Goal: Information Seeking & Learning: Learn about a topic

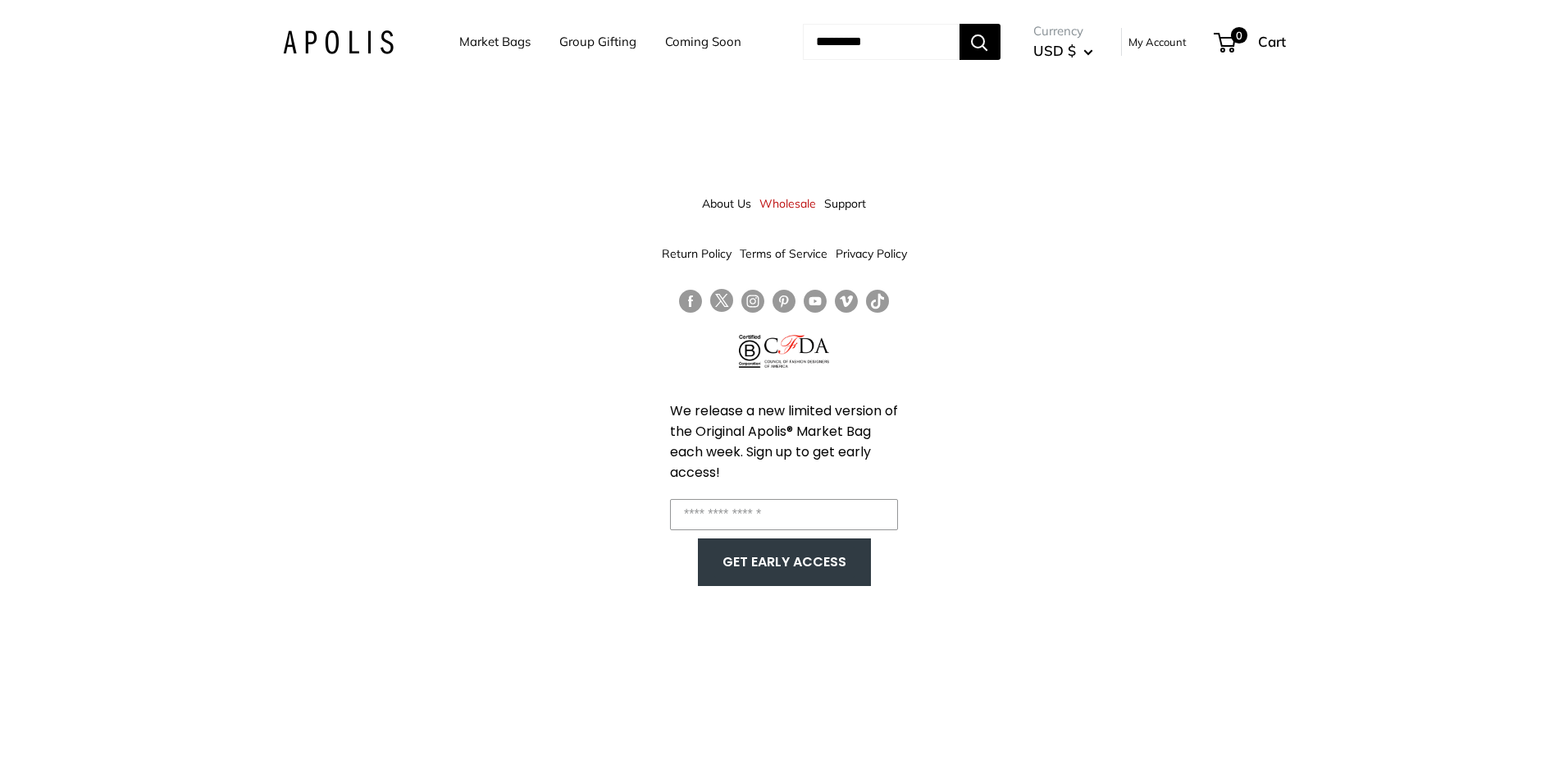
click at [341, 41] on img at bounding box center [339, 42] width 111 height 24
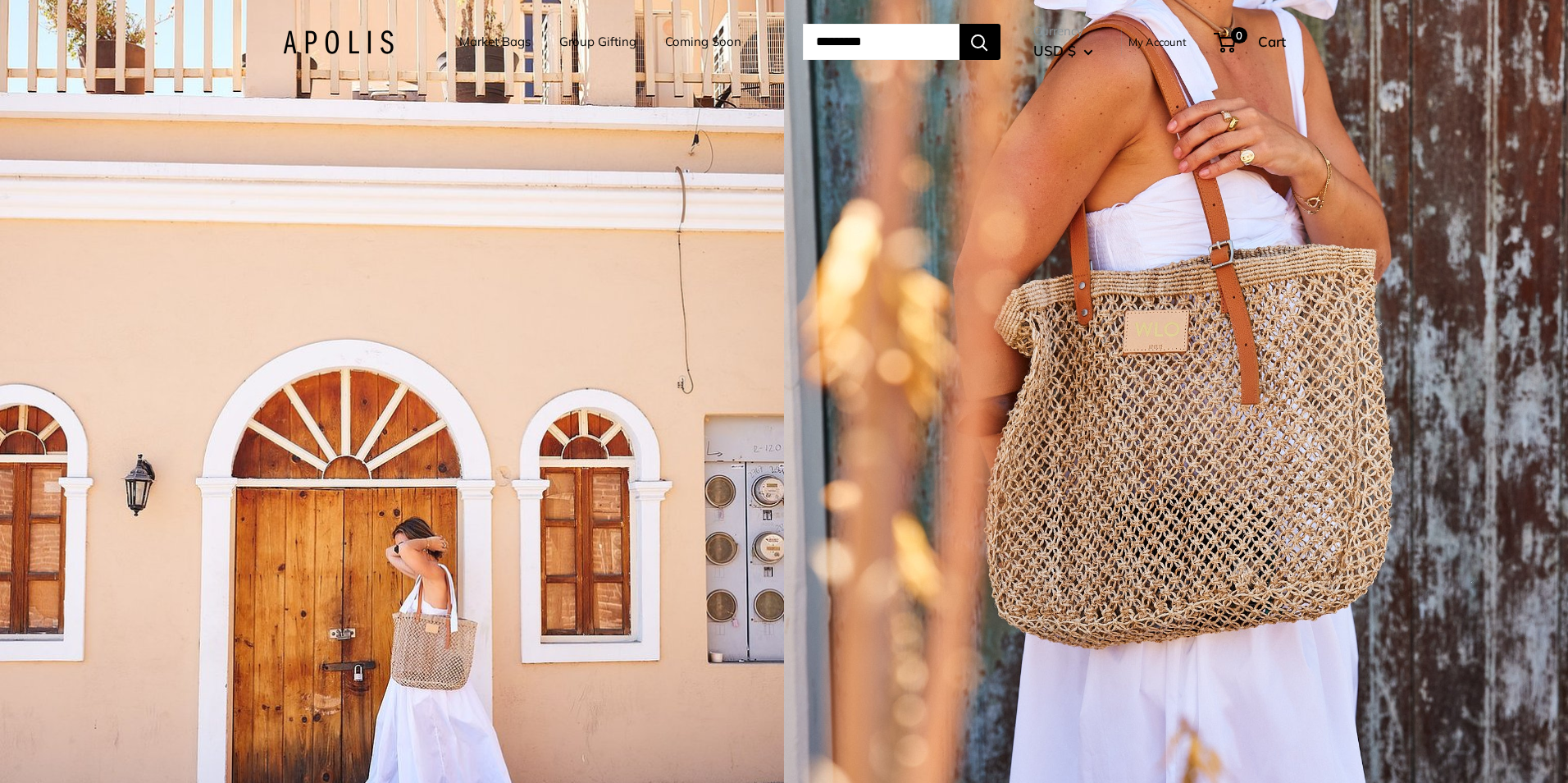
click at [1208, 464] on div "1 / 5" at bounding box center [1177, 392] width 784 height 783
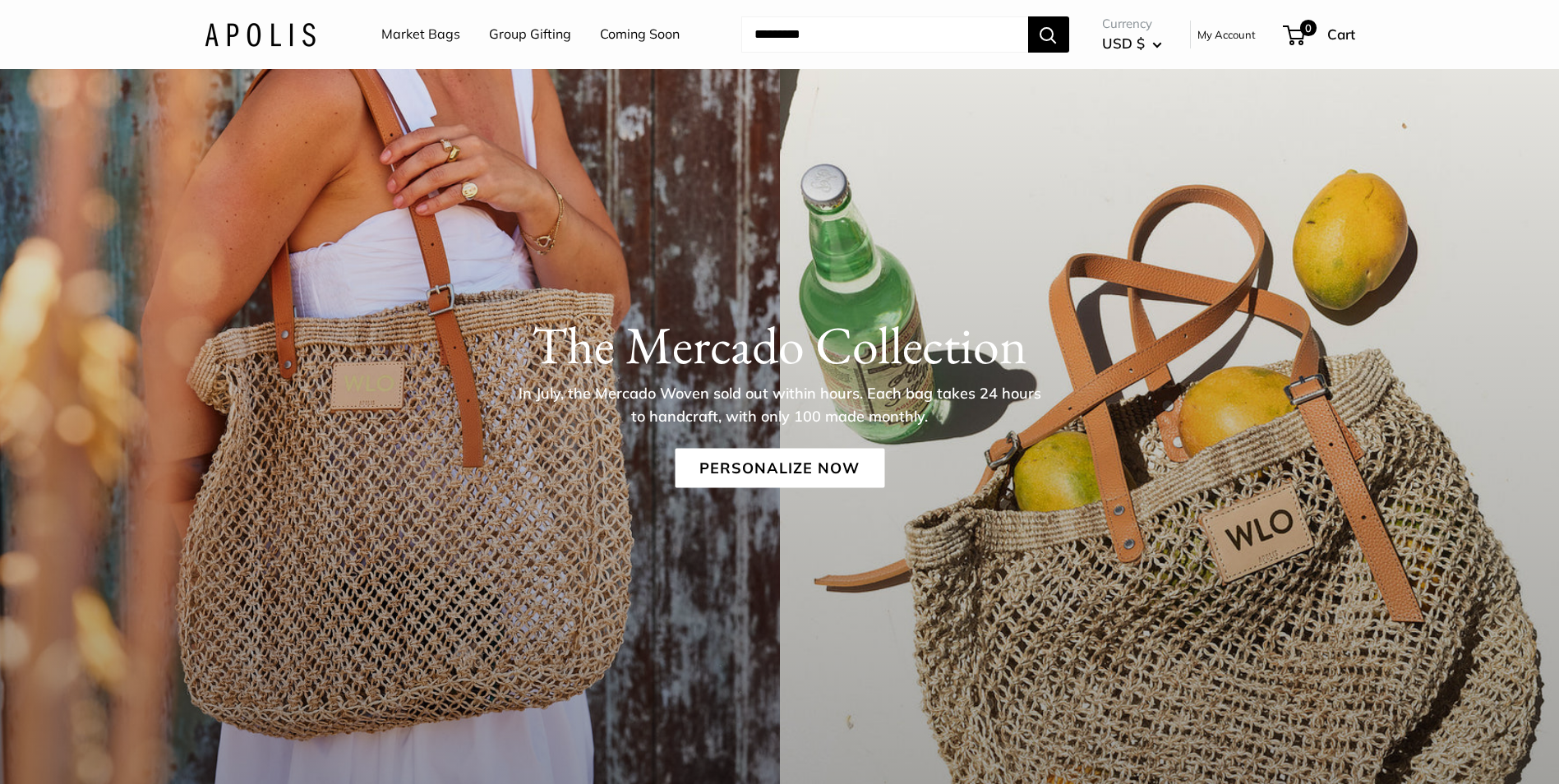
scroll to position [247, 0]
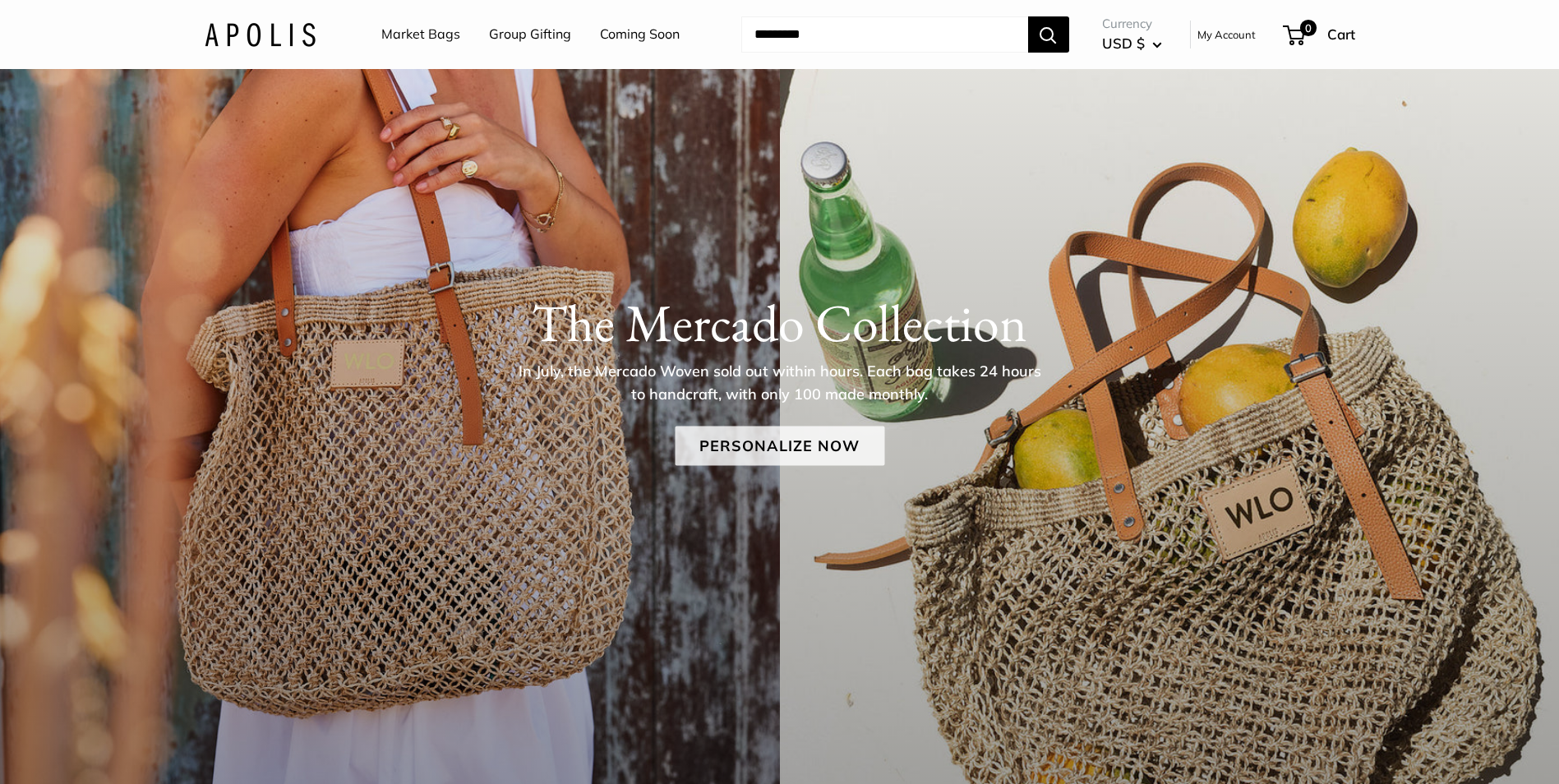
click at [789, 441] on link "Personalize Now" at bounding box center [780, 445] width 210 height 40
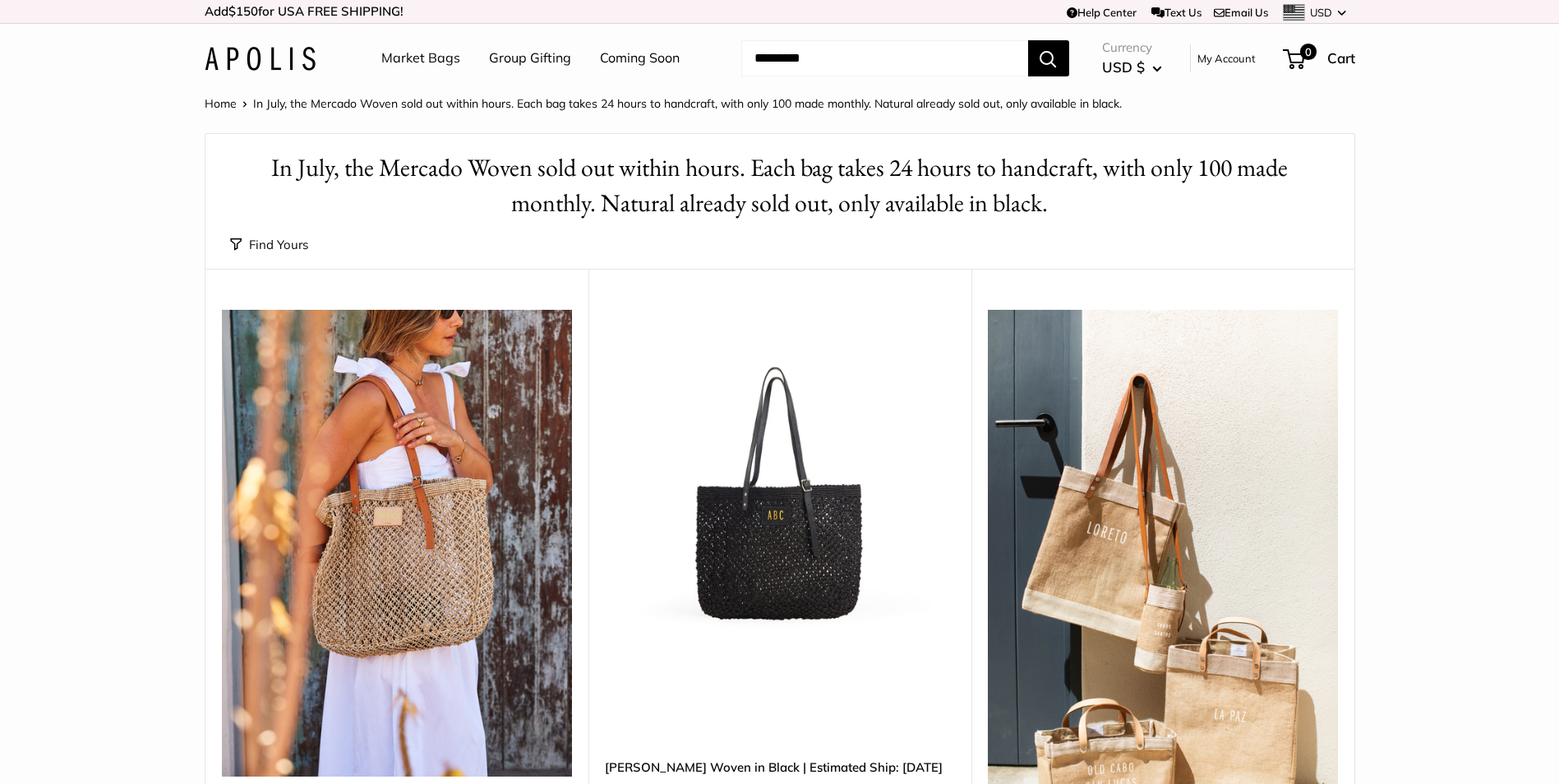
click at [0, 0] on img at bounding box center [0, 0] width 0 height 0
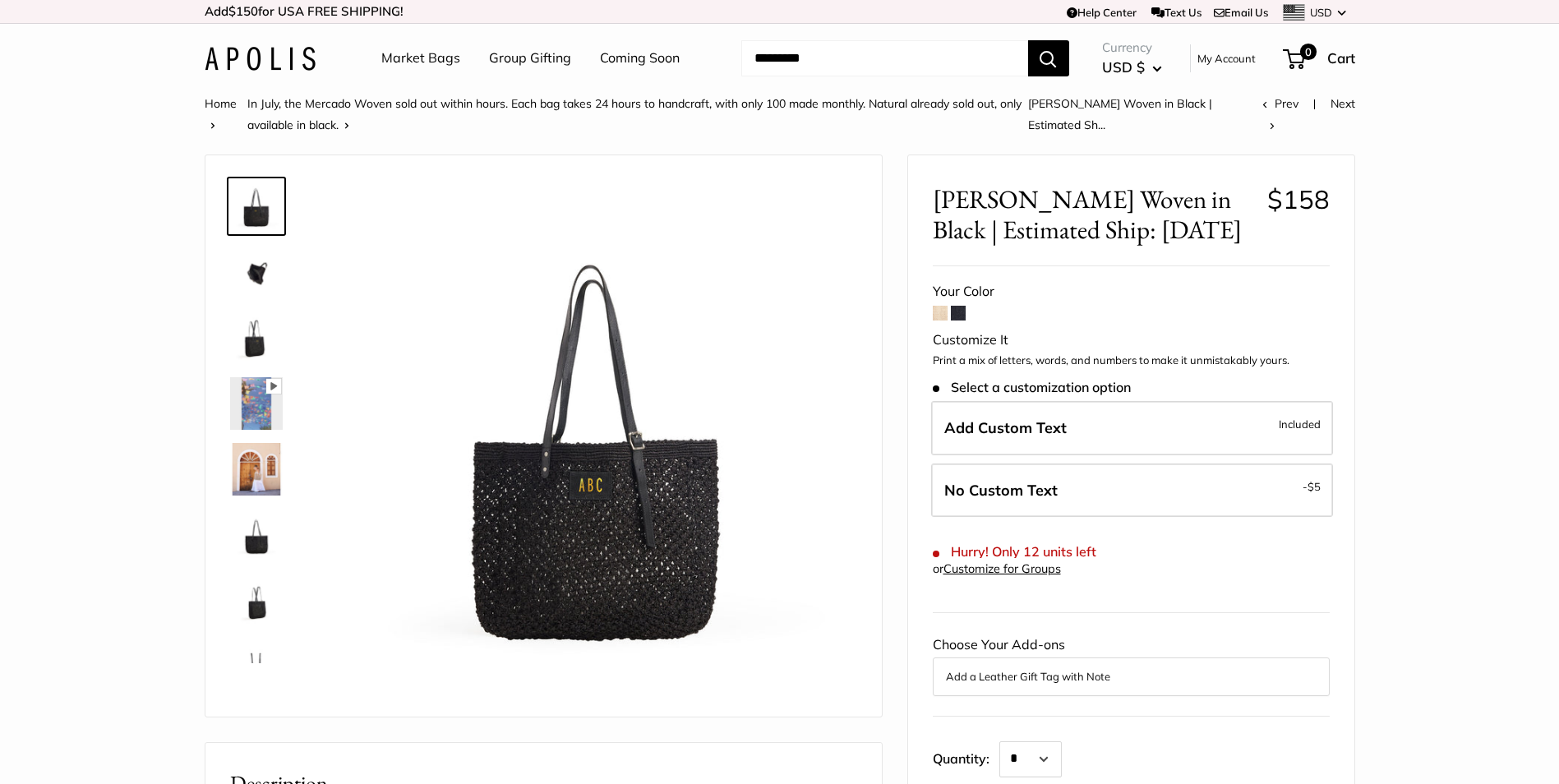
click at [939, 316] on span at bounding box center [940, 313] width 15 height 15
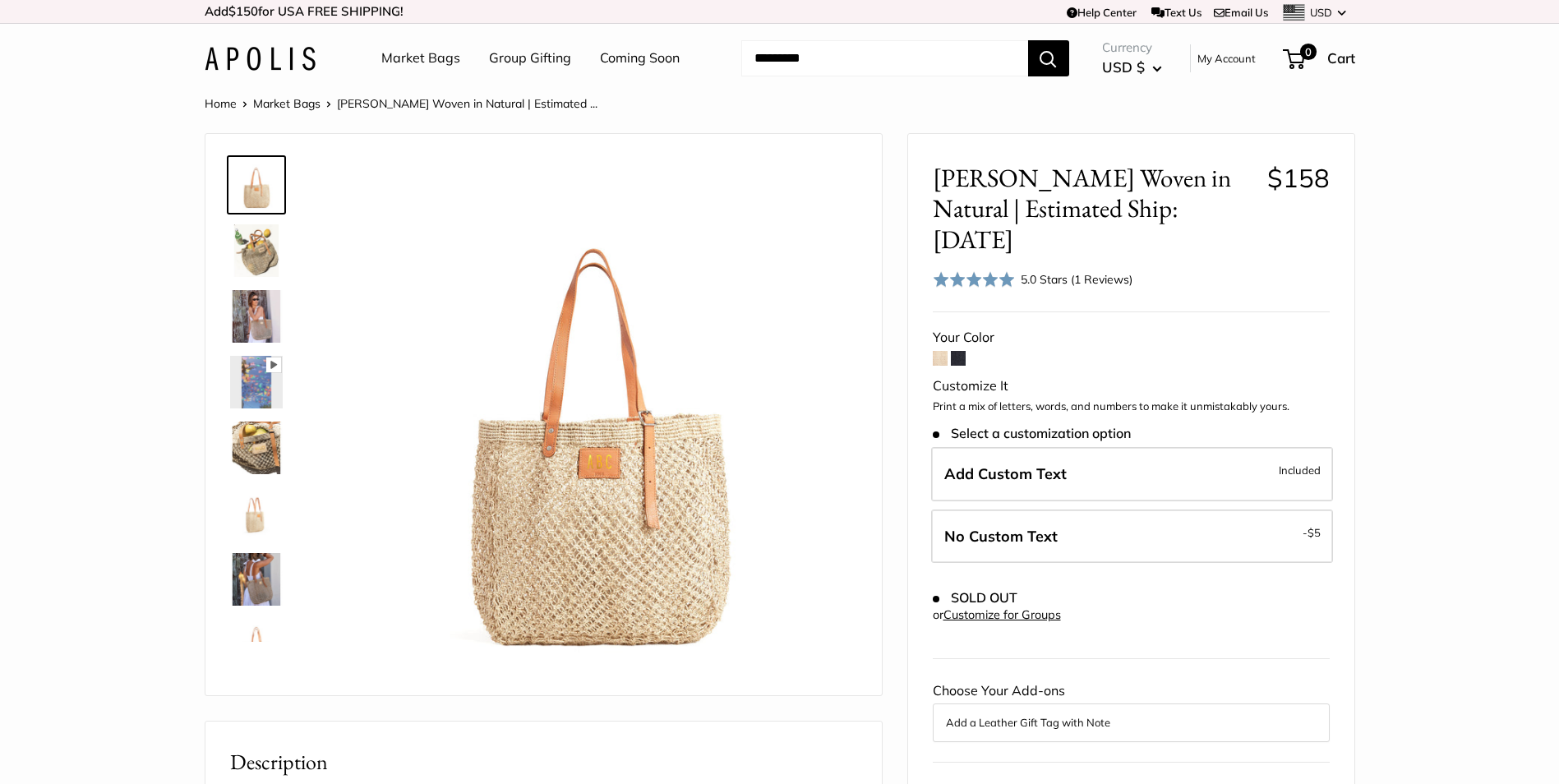
click at [963, 350] on span at bounding box center [958, 358] width 15 height 15
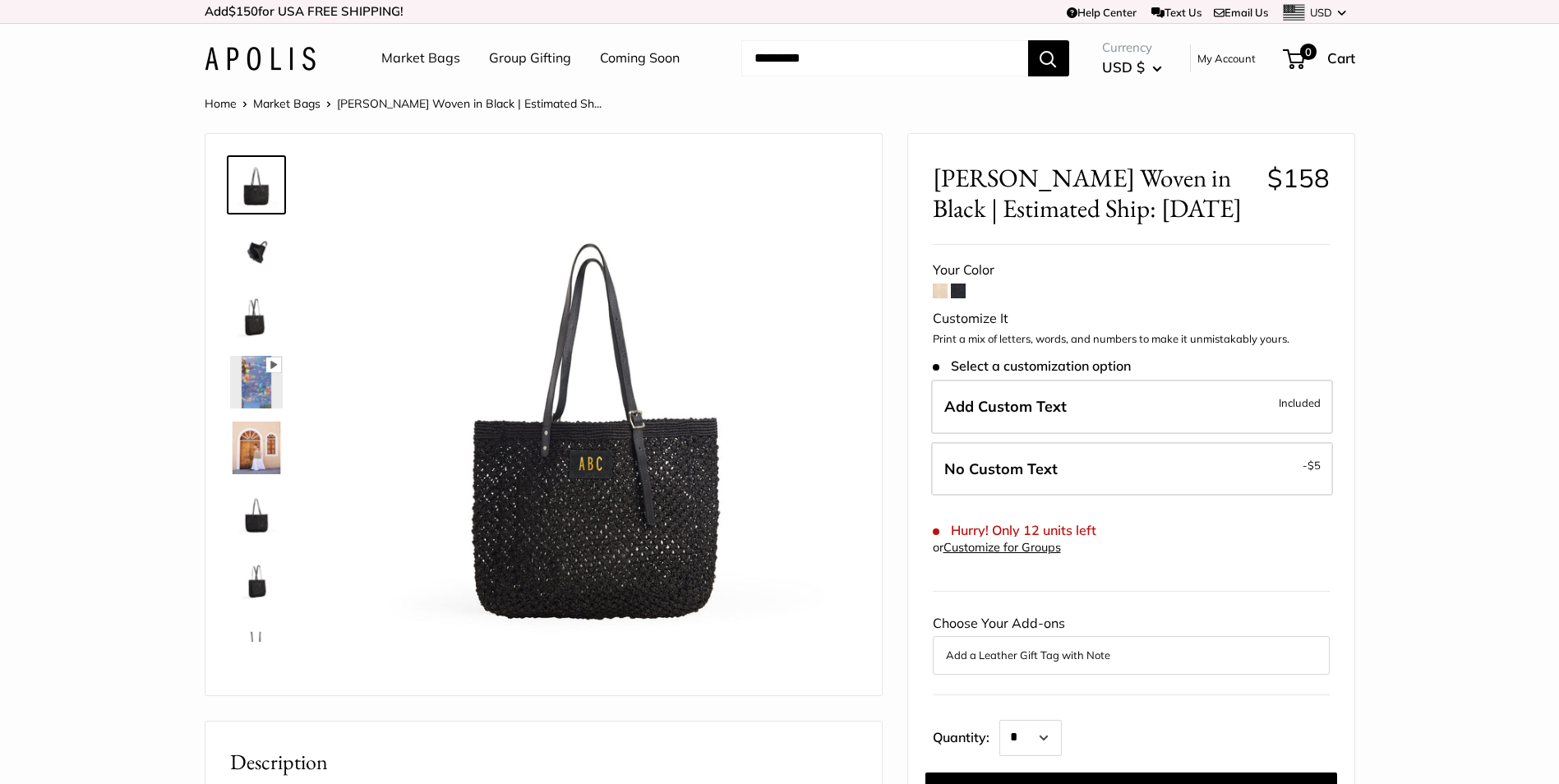
click at [940, 298] on span at bounding box center [940, 291] width 15 height 15
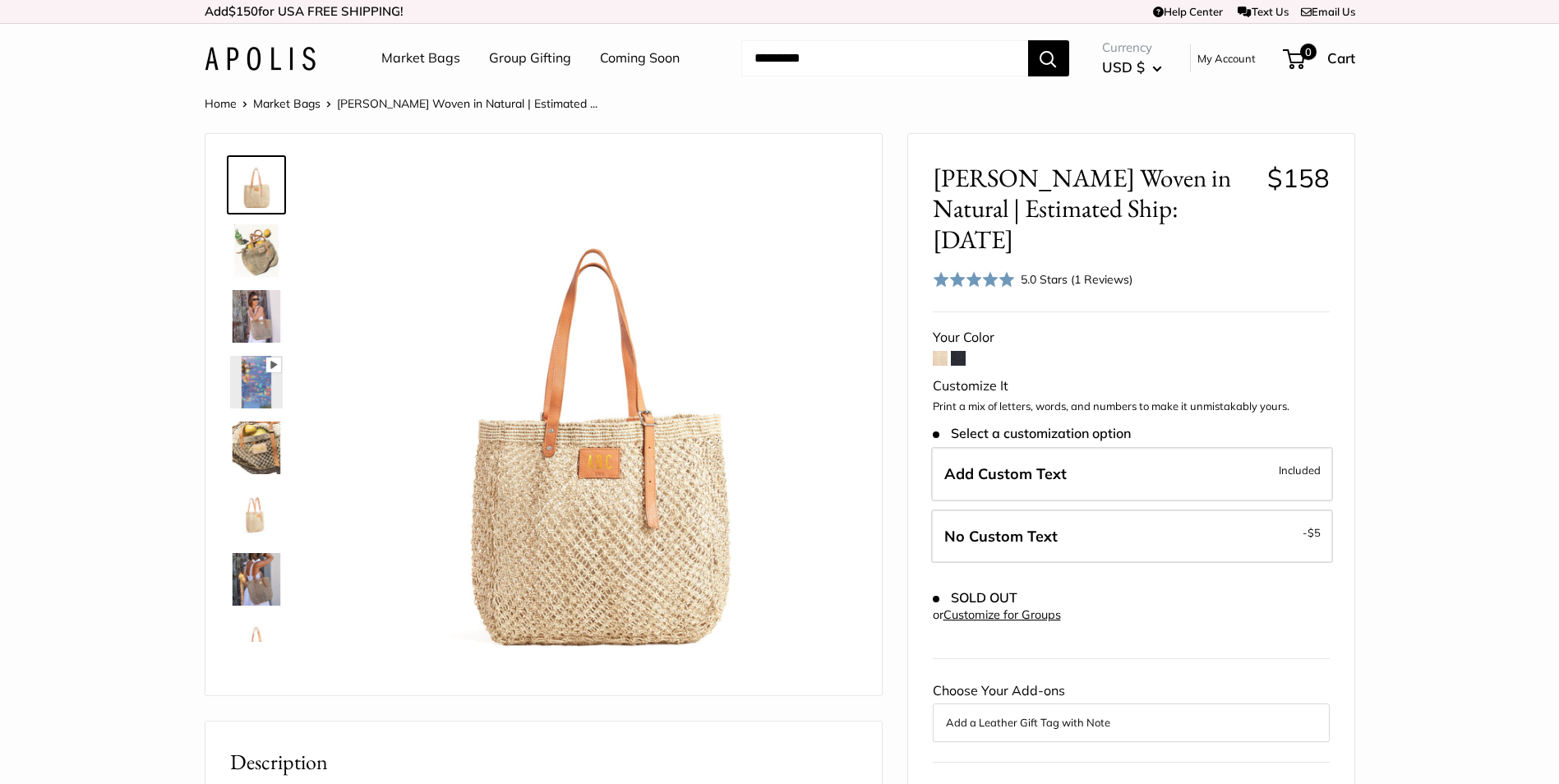
click at [219, 56] on img at bounding box center [260, 59] width 111 height 24
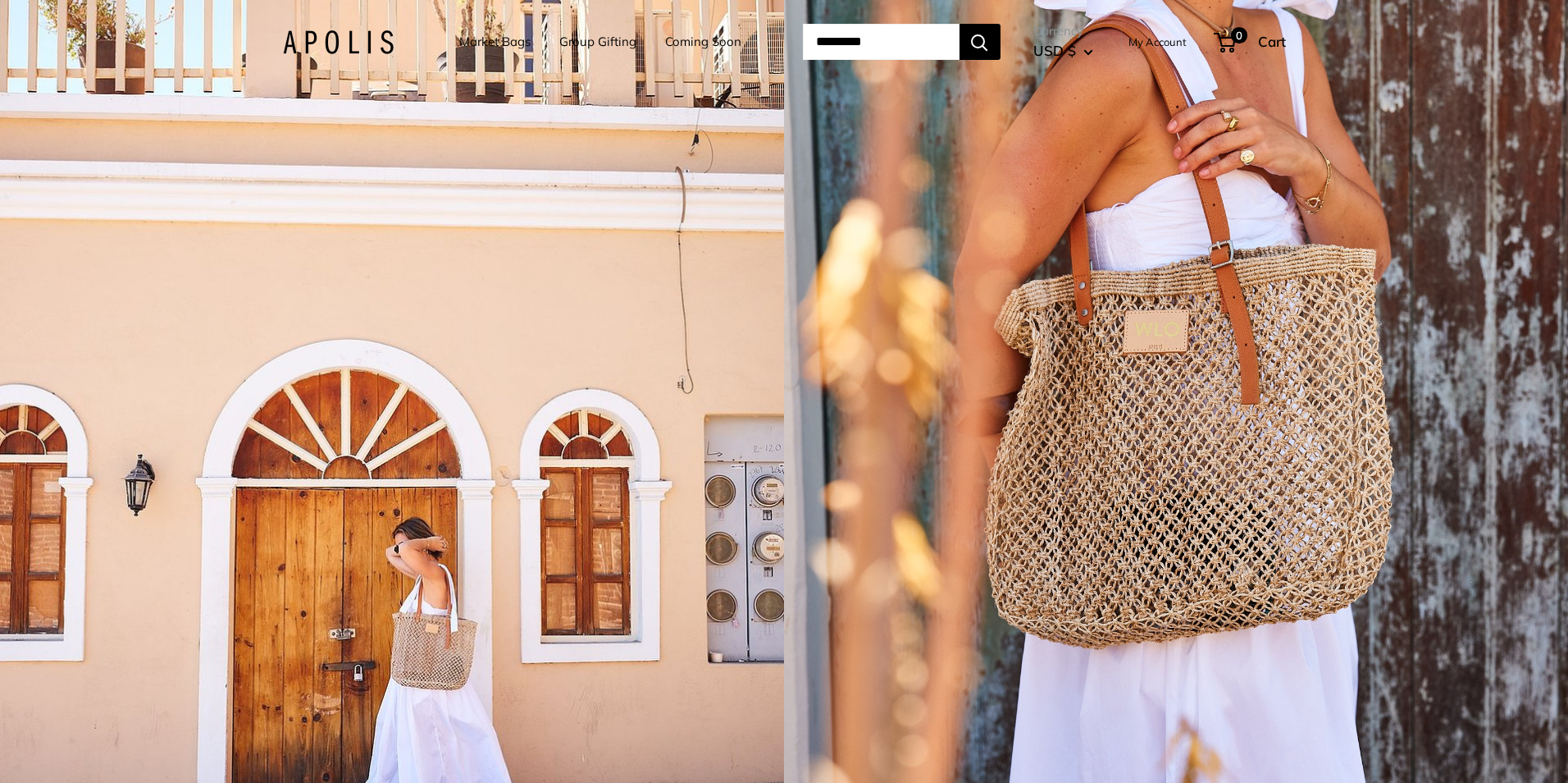
click at [1203, 430] on div "1 / 5" at bounding box center [1177, 392] width 784 height 783
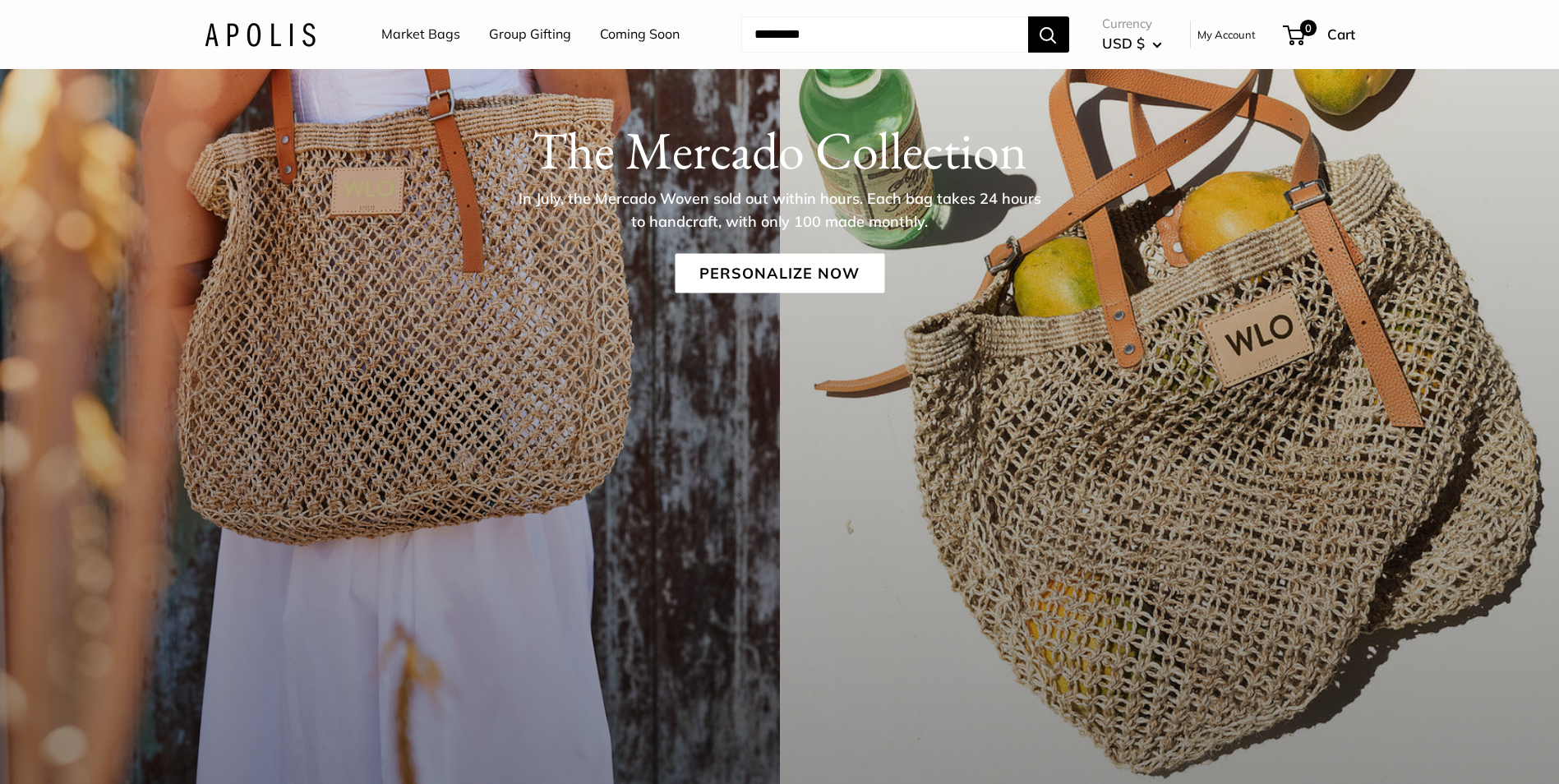
scroll to position [165, 0]
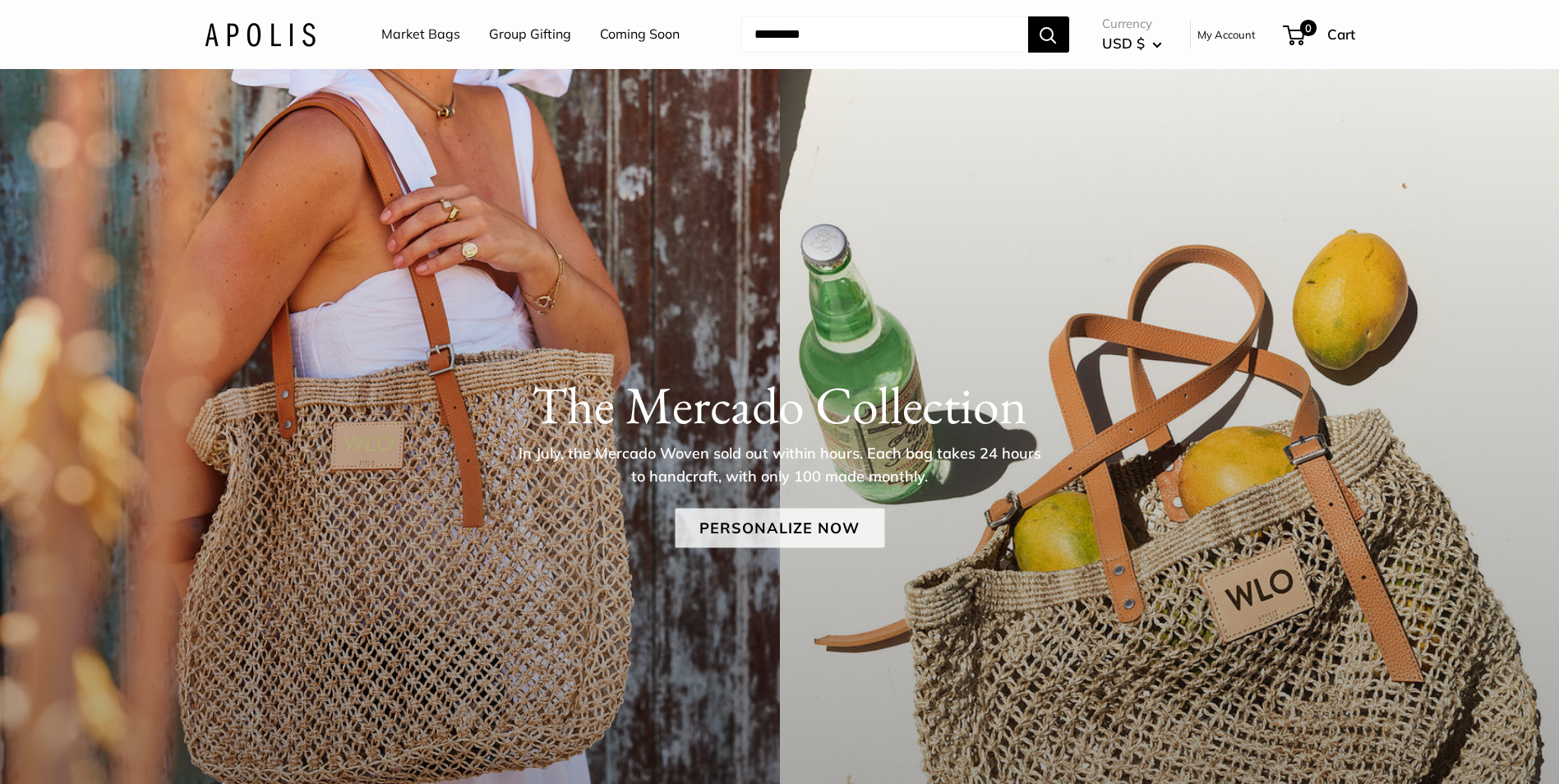
click at [801, 524] on link "Personalize Now" at bounding box center [780, 527] width 210 height 40
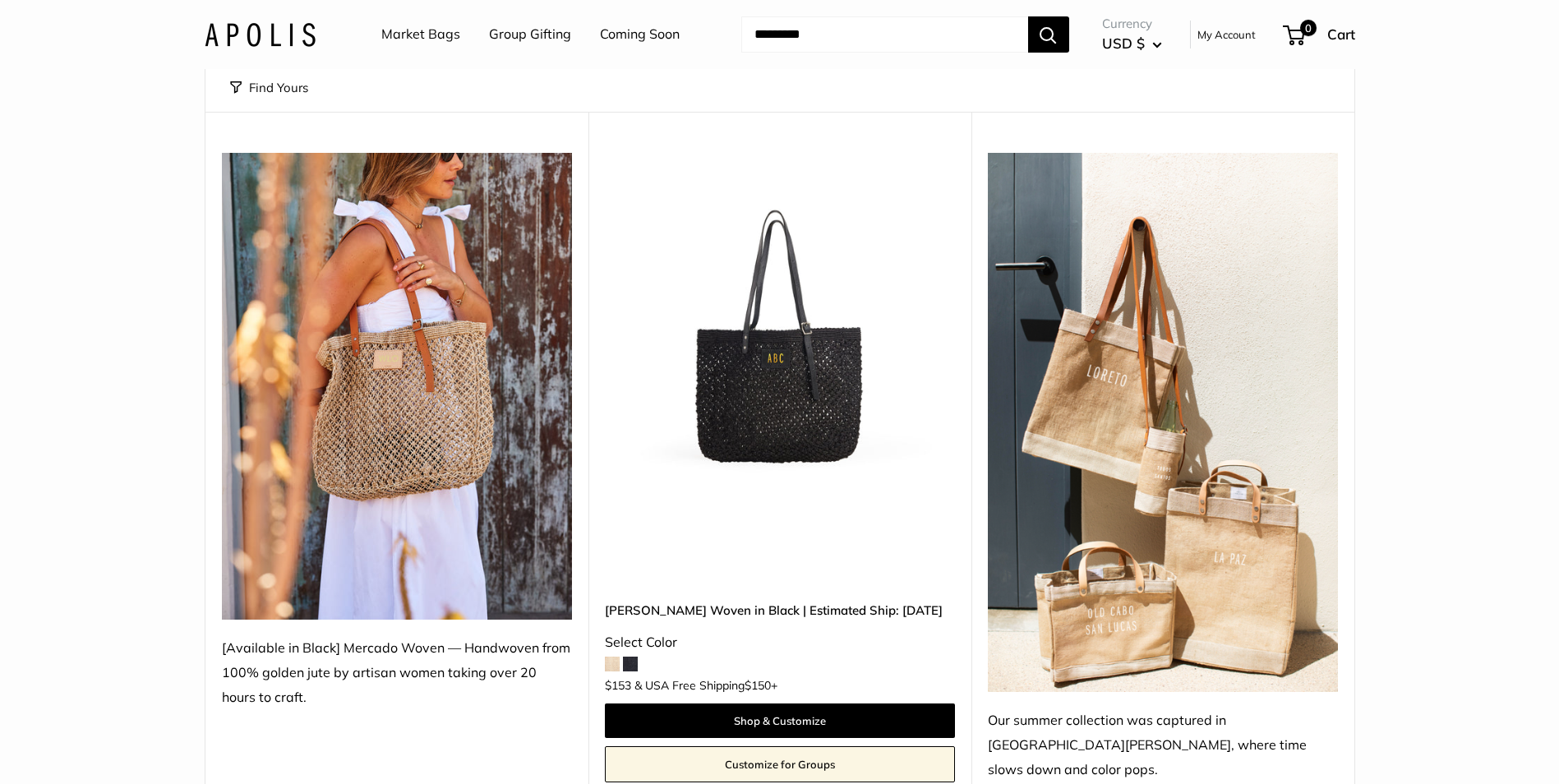
scroll to position [247, 0]
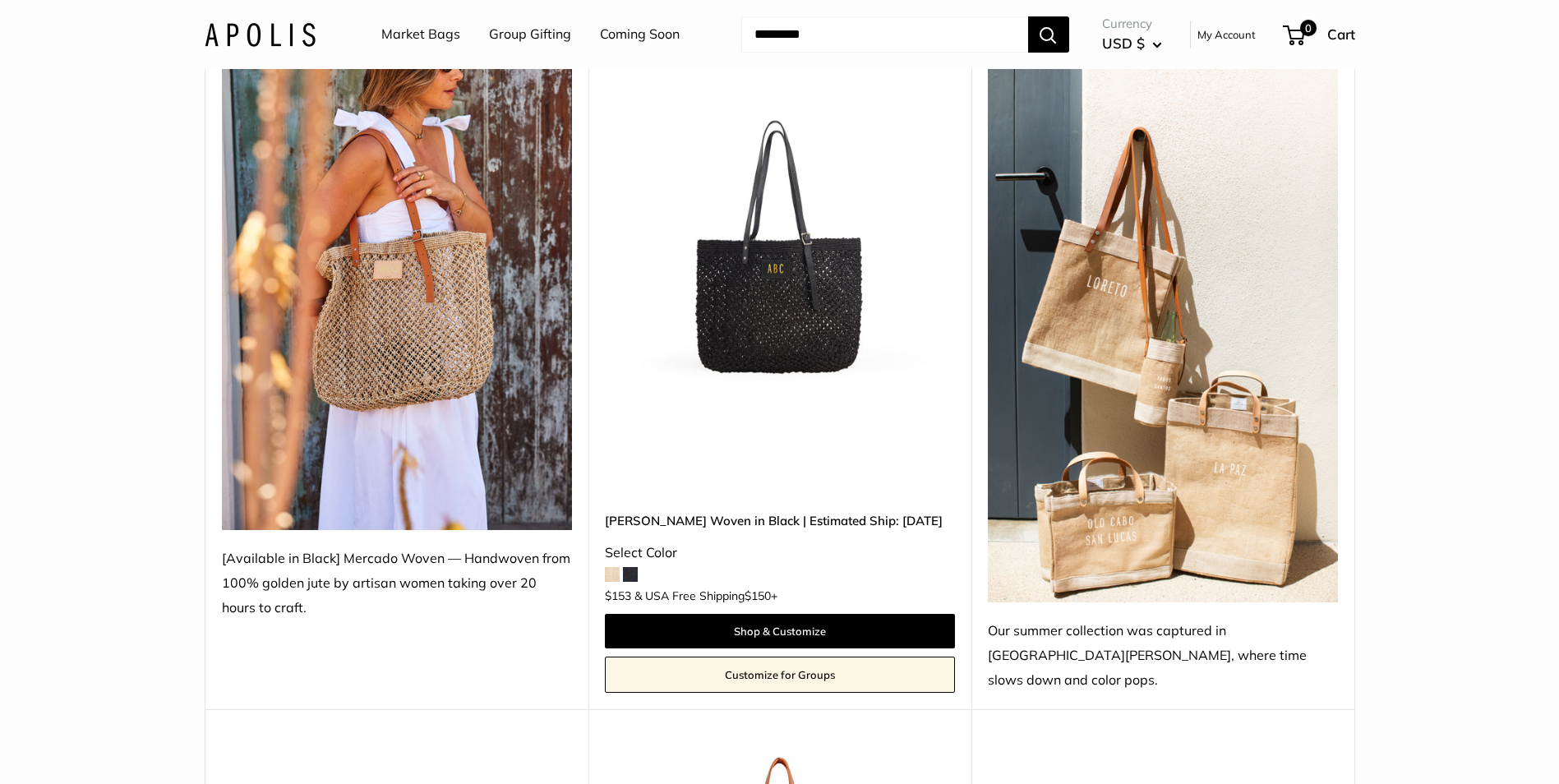
click at [0, 0] on img at bounding box center [0, 0] width 0 height 0
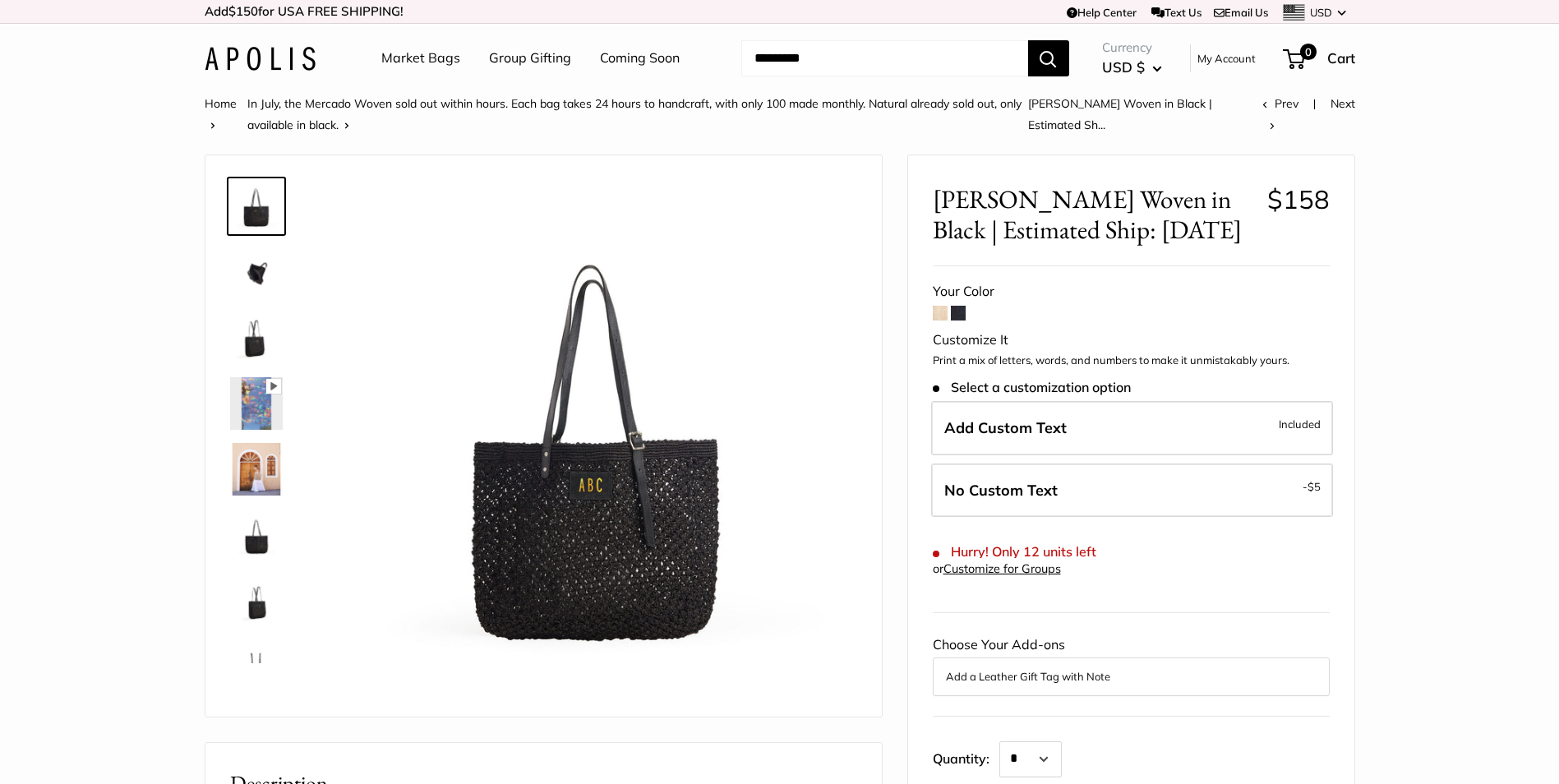
click at [939, 321] on form "Your Color Customize It Print a mix of letters, words, and numbers to make it u…" at bounding box center [1131, 582] width 397 height 606
click at [939, 315] on span at bounding box center [940, 313] width 15 height 15
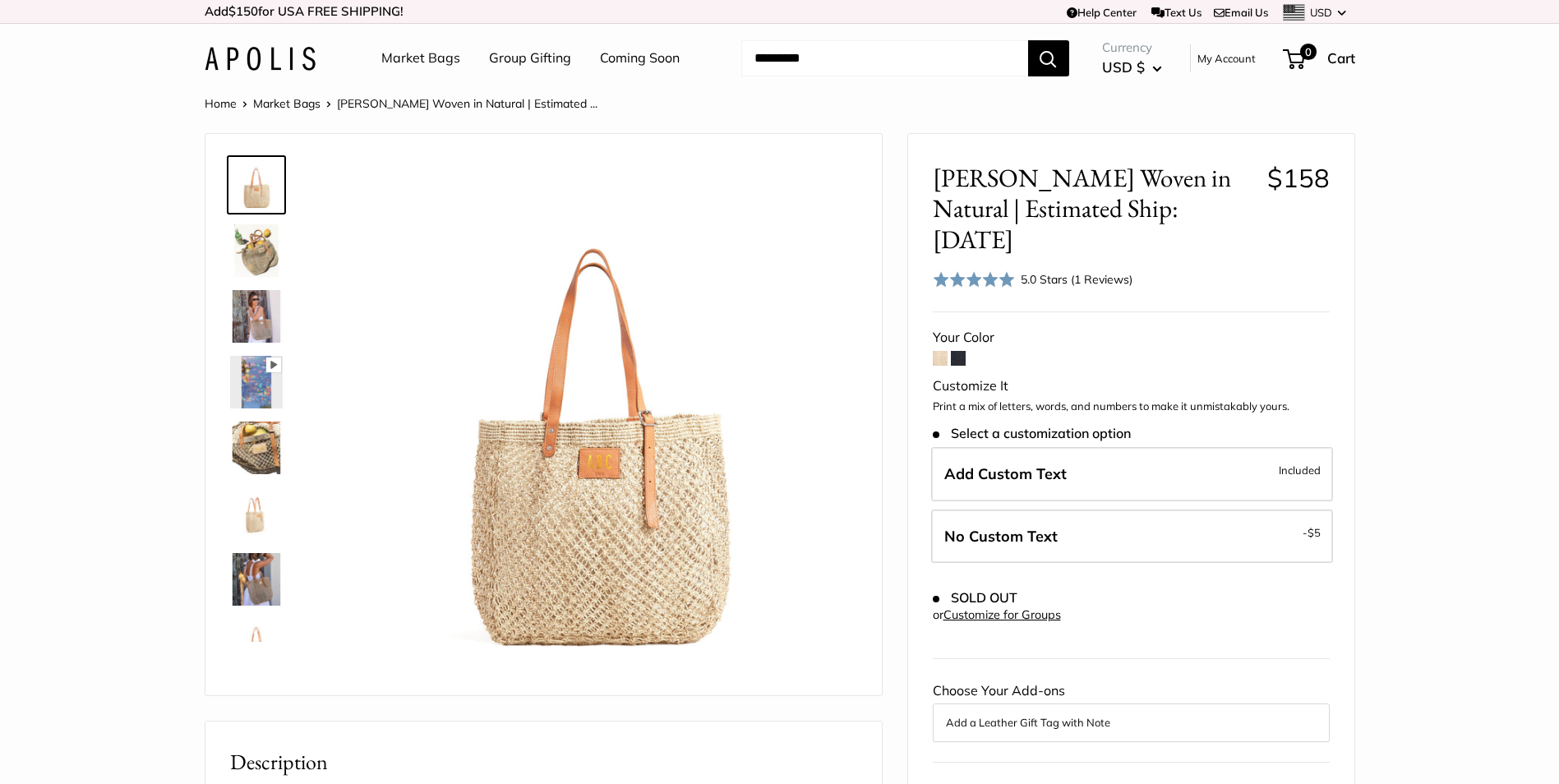
click at [959, 350] on span at bounding box center [958, 358] width 15 height 15
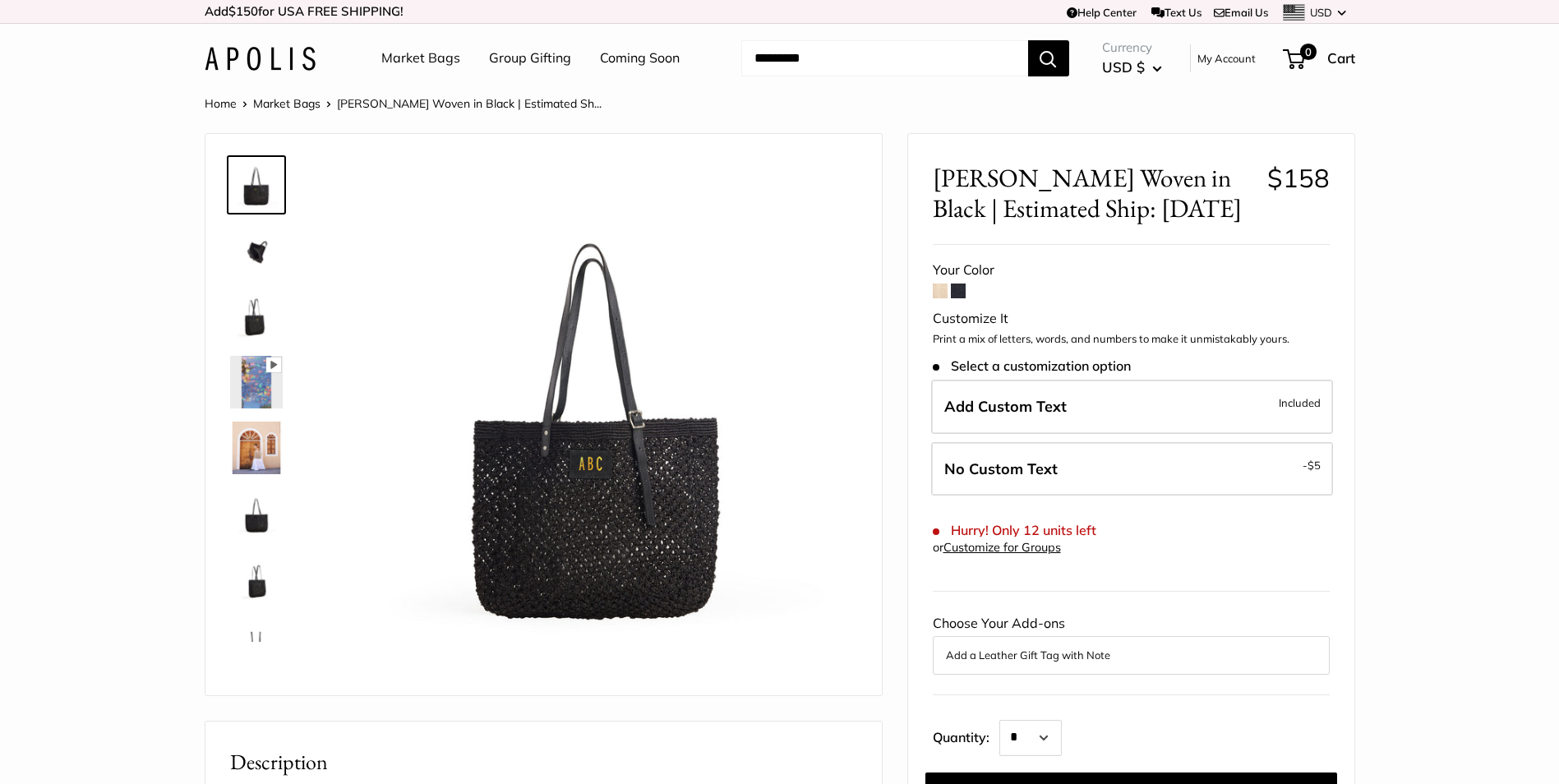
click at [249, 588] on img at bounding box center [256, 579] width 53 height 53
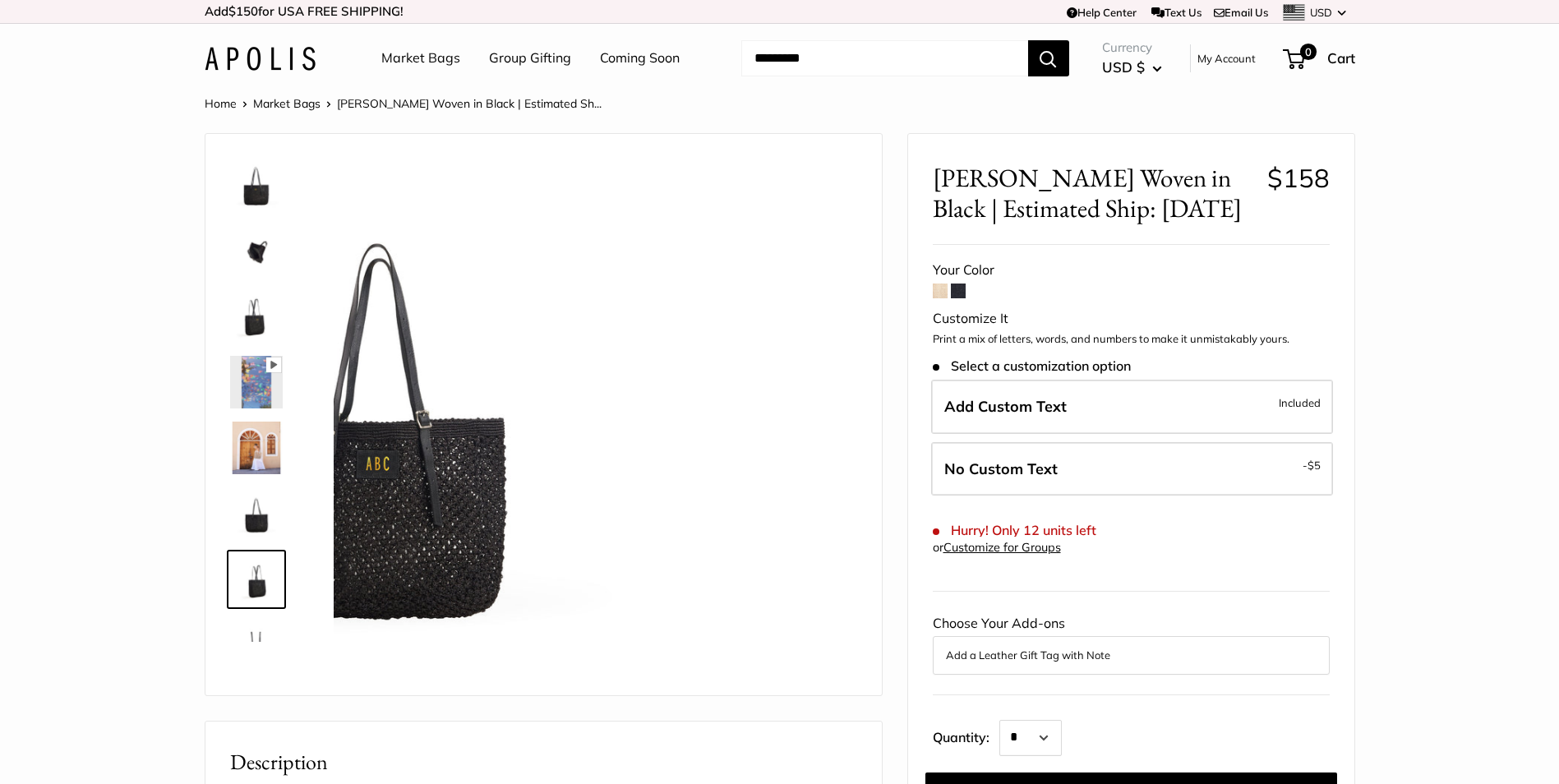
scroll to position [105, 0]
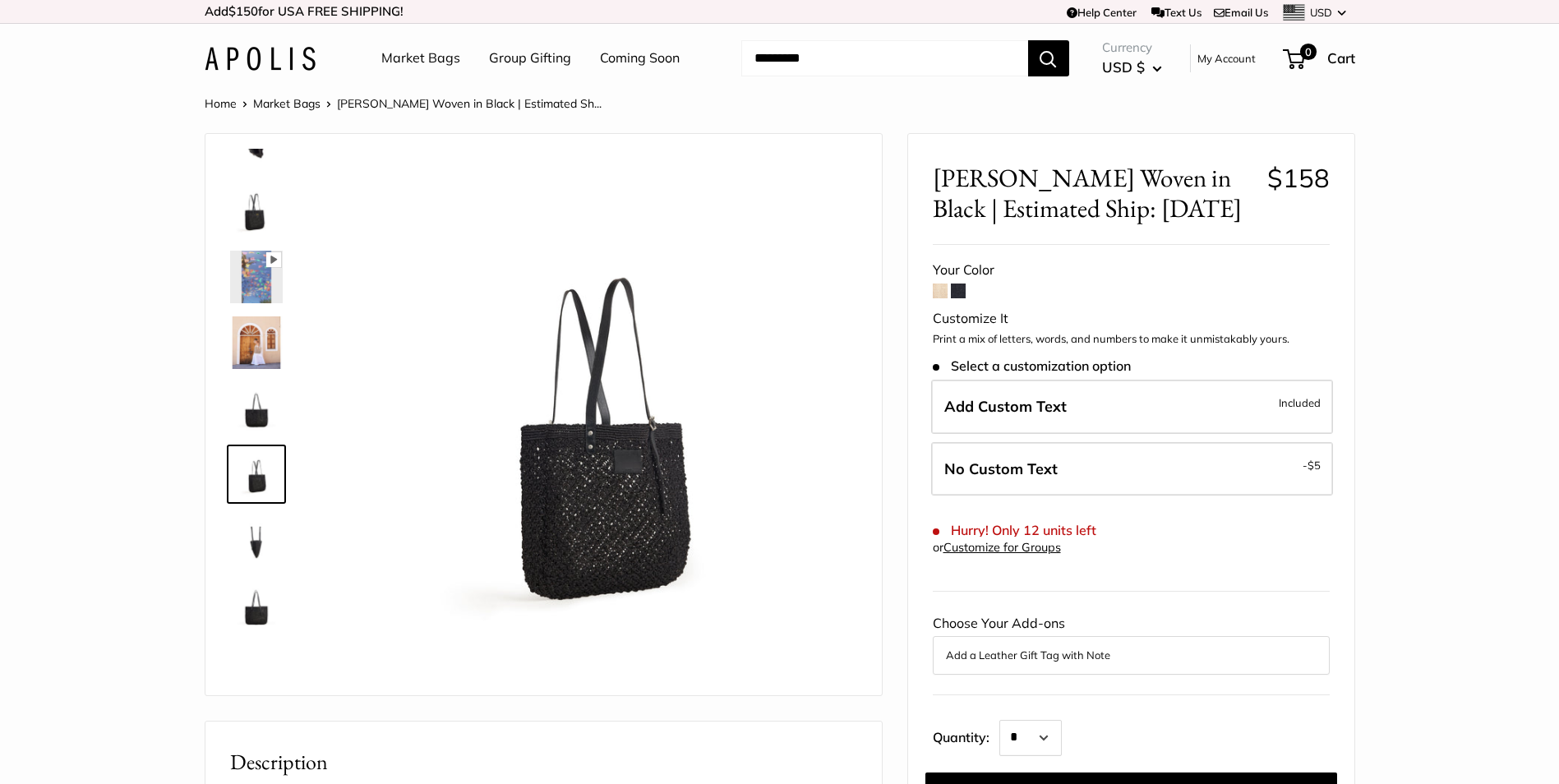
click at [248, 609] on img at bounding box center [256, 605] width 53 height 53
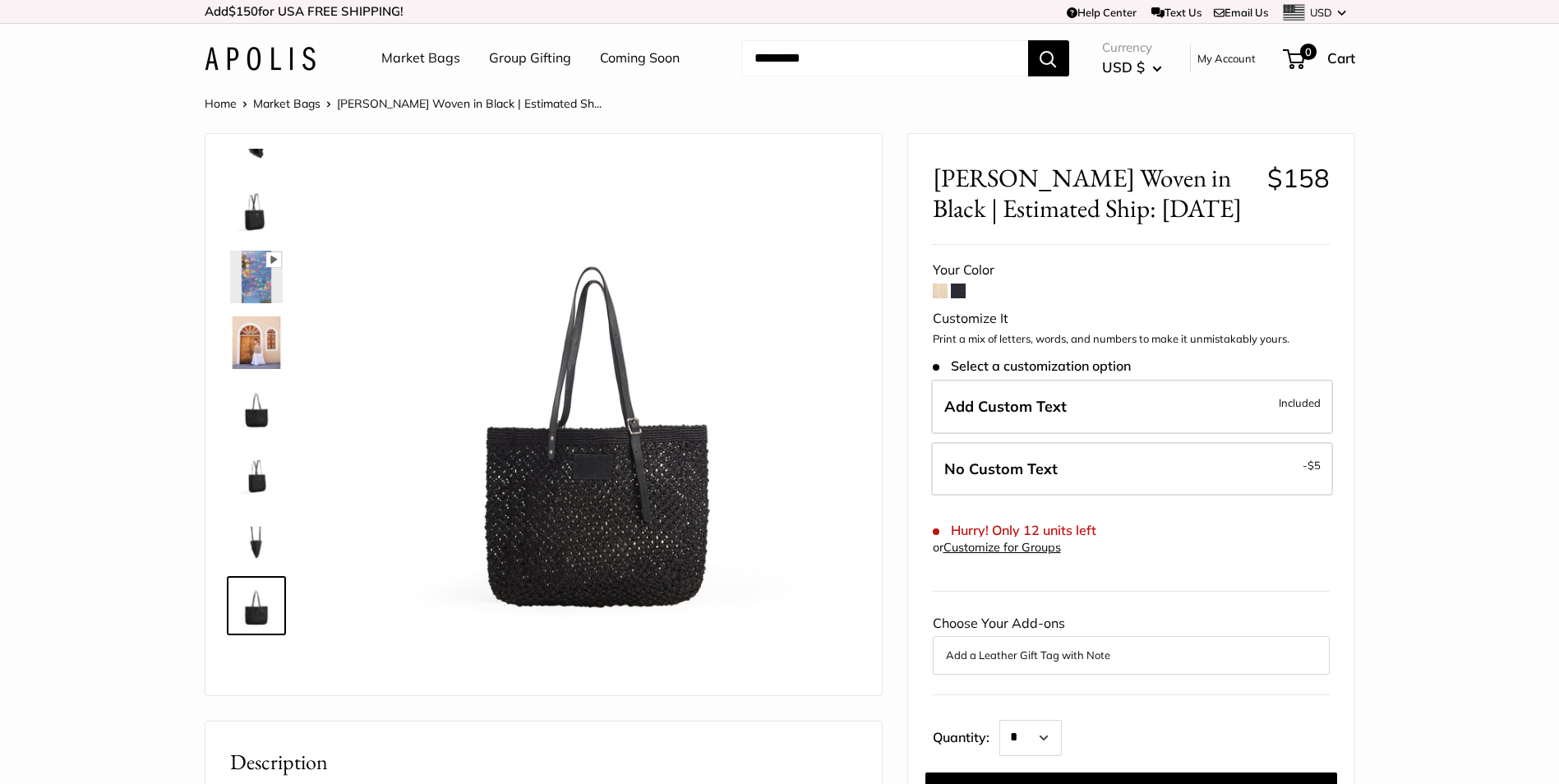
click at [253, 338] on img at bounding box center [256, 342] width 53 height 53
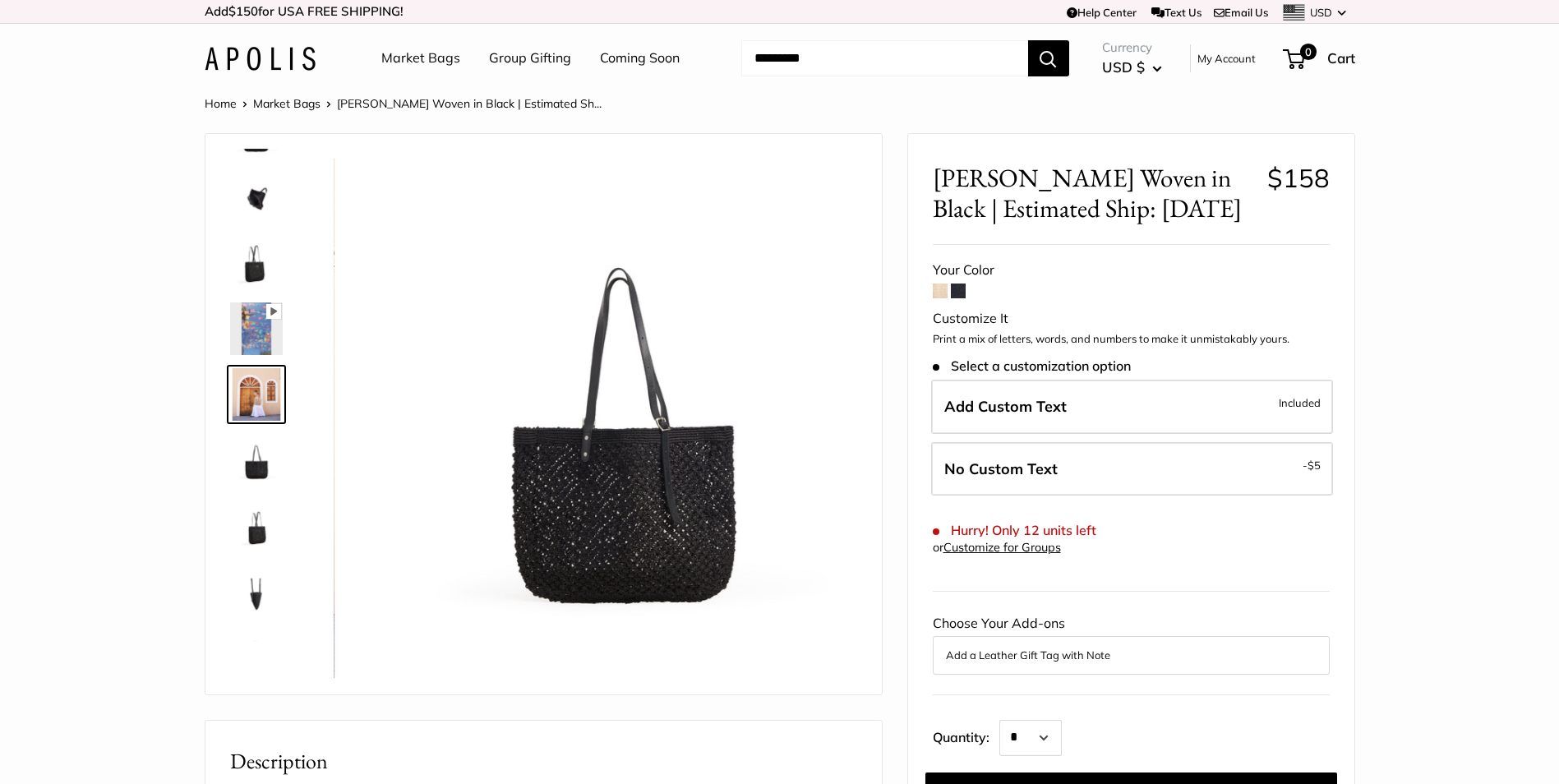
scroll to position [51, 0]
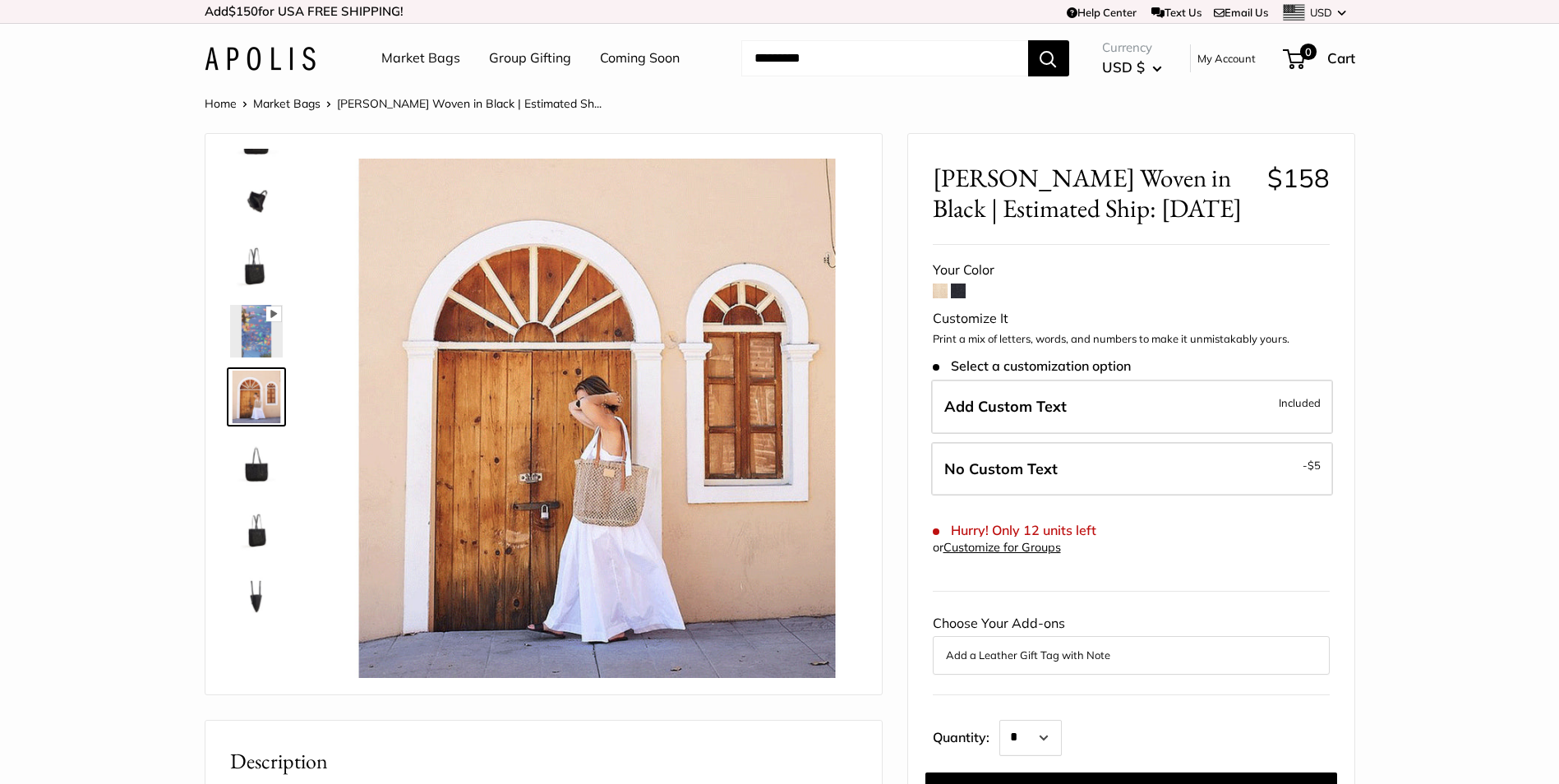
click at [940, 294] on span at bounding box center [940, 291] width 15 height 15
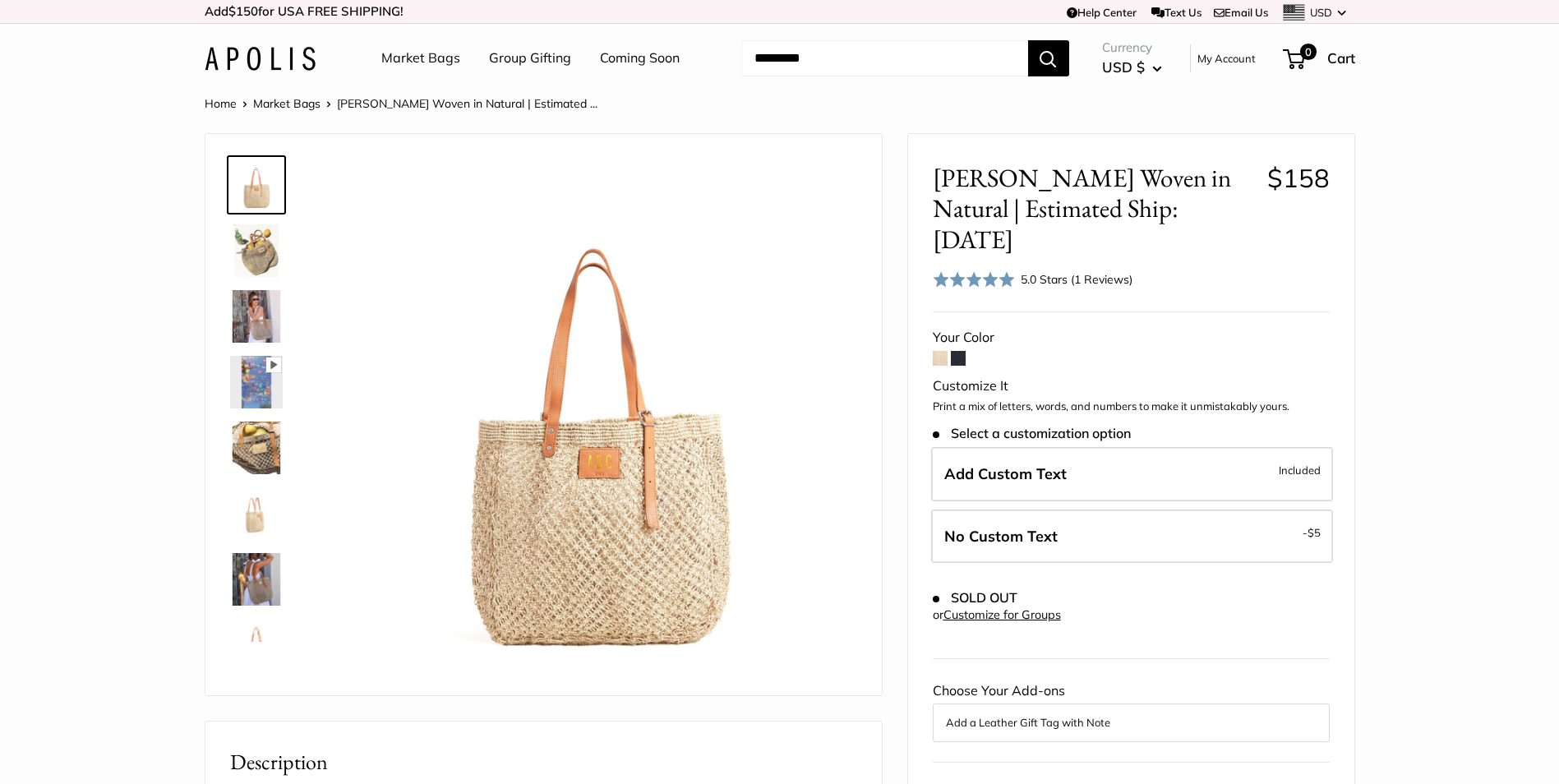
click at [942, 350] on span at bounding box center [940, 358] width 15 height 15
drag, startPoint x: 1171, startPoint y: 222, endPoint x: 1283, endPoint y: 222, distance: 112.0
click at [1283, 222] on h2 "Mercado Woven in Natural | Estimated Ship: Oct. 19th $158" at bounding box center [1131, 209] width 397 height 92
click at [1283, 223] on span "$158" at bounding box center [1298, 209] width 63 height 92
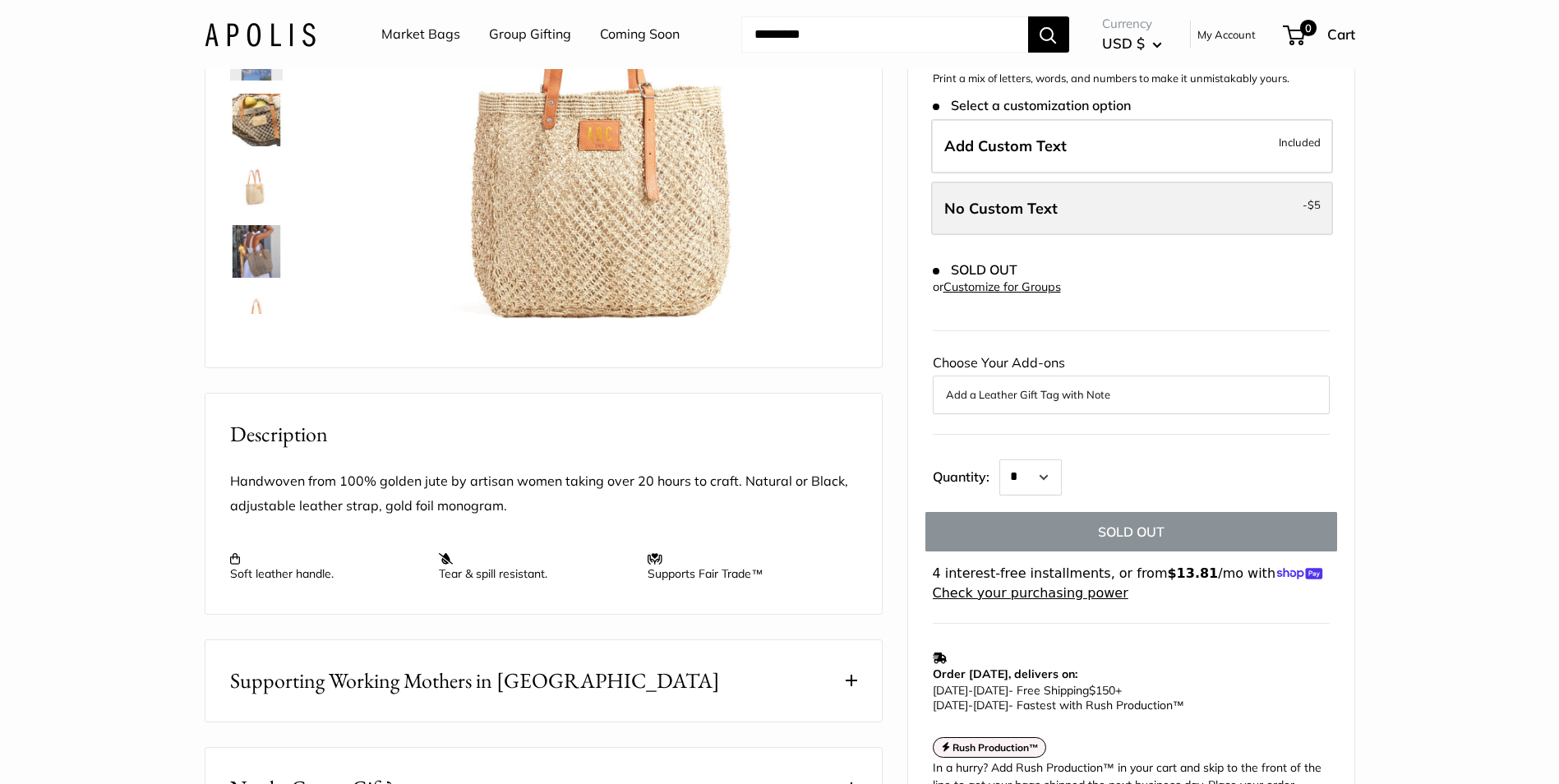
scroll to position [328, 0]
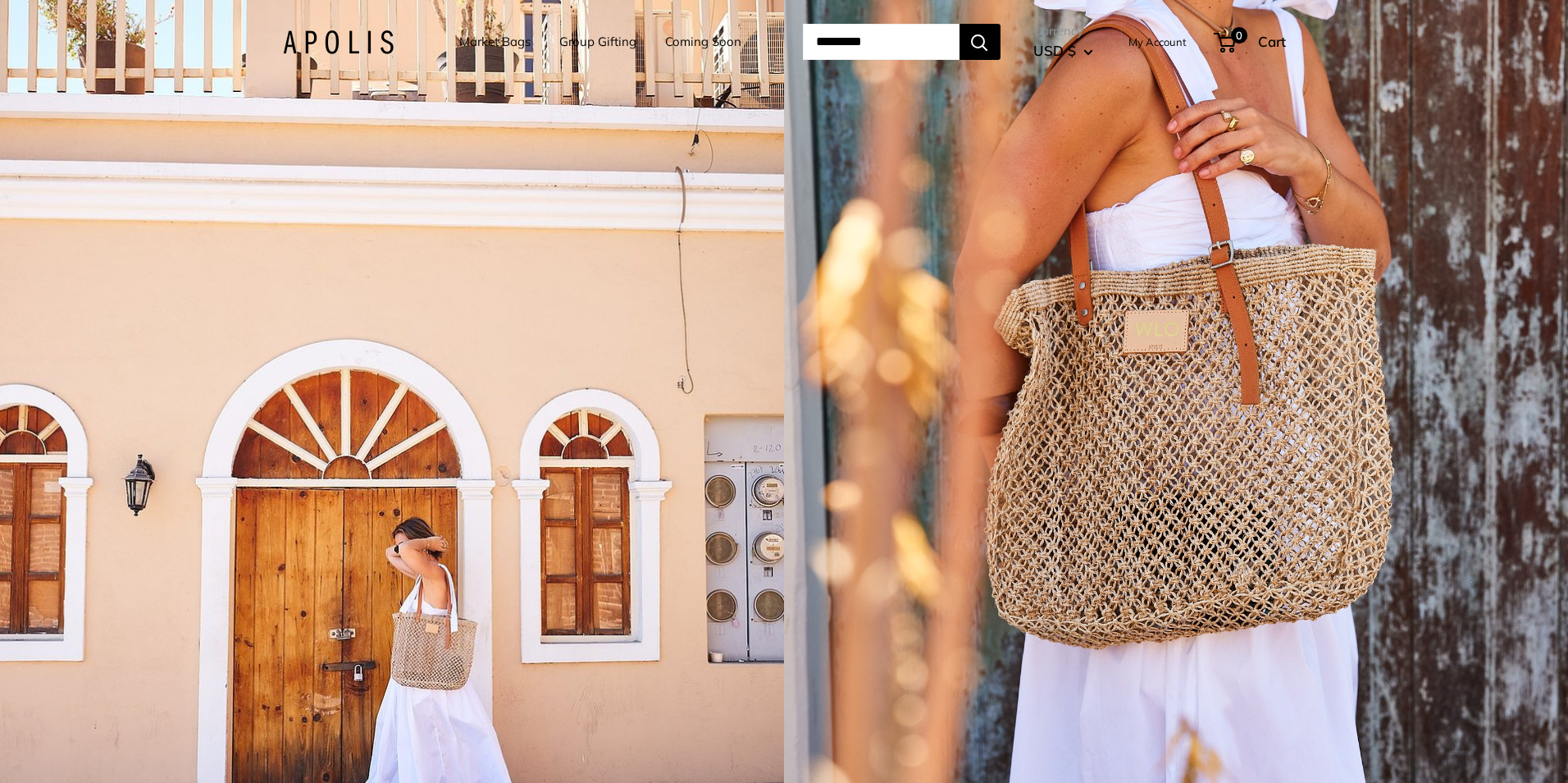
click at [1135, 362] on div "1 / 5" at bounding box center [1177, 392] width 784 height 783
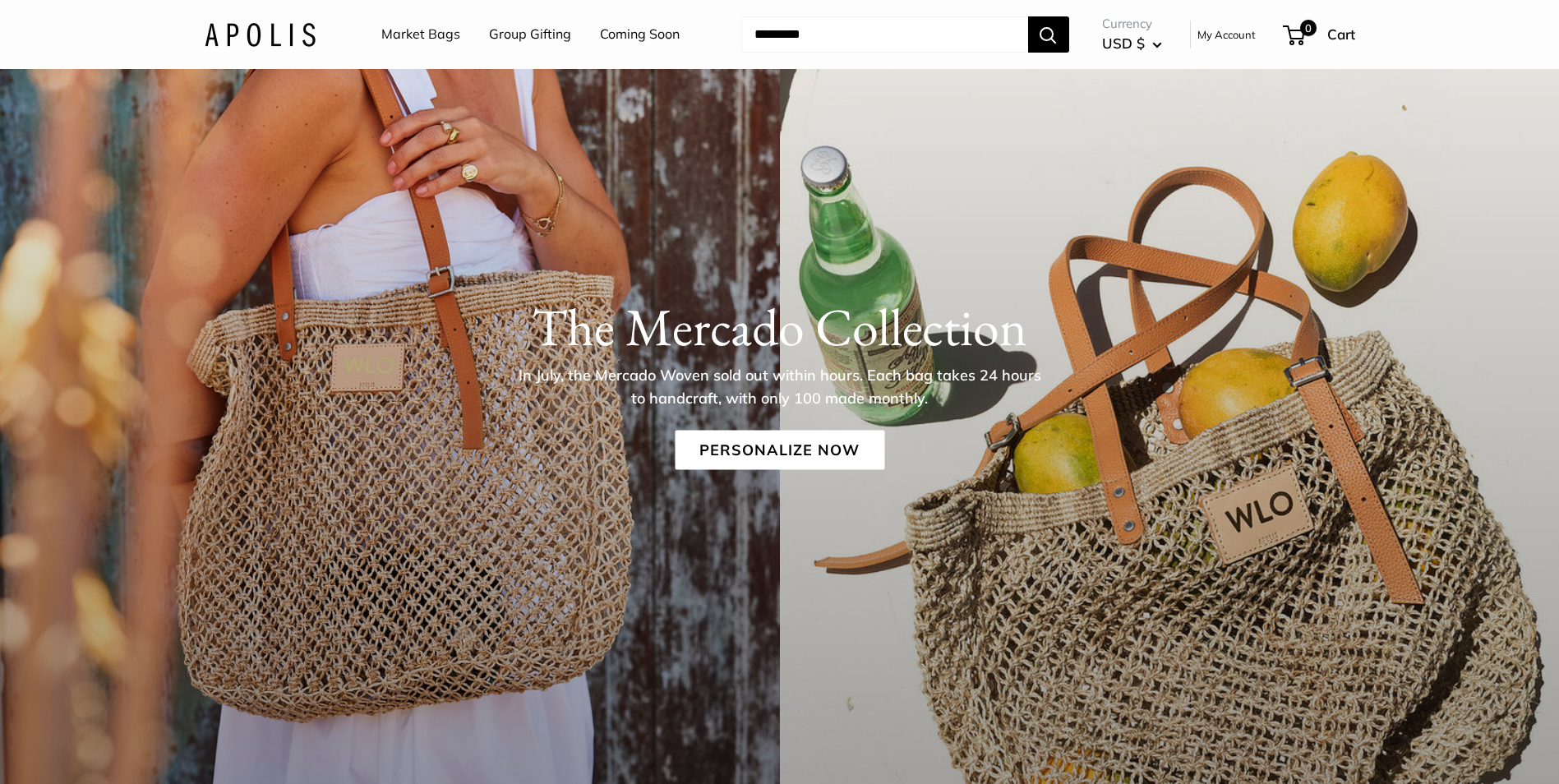
scroll to position [247, 0]
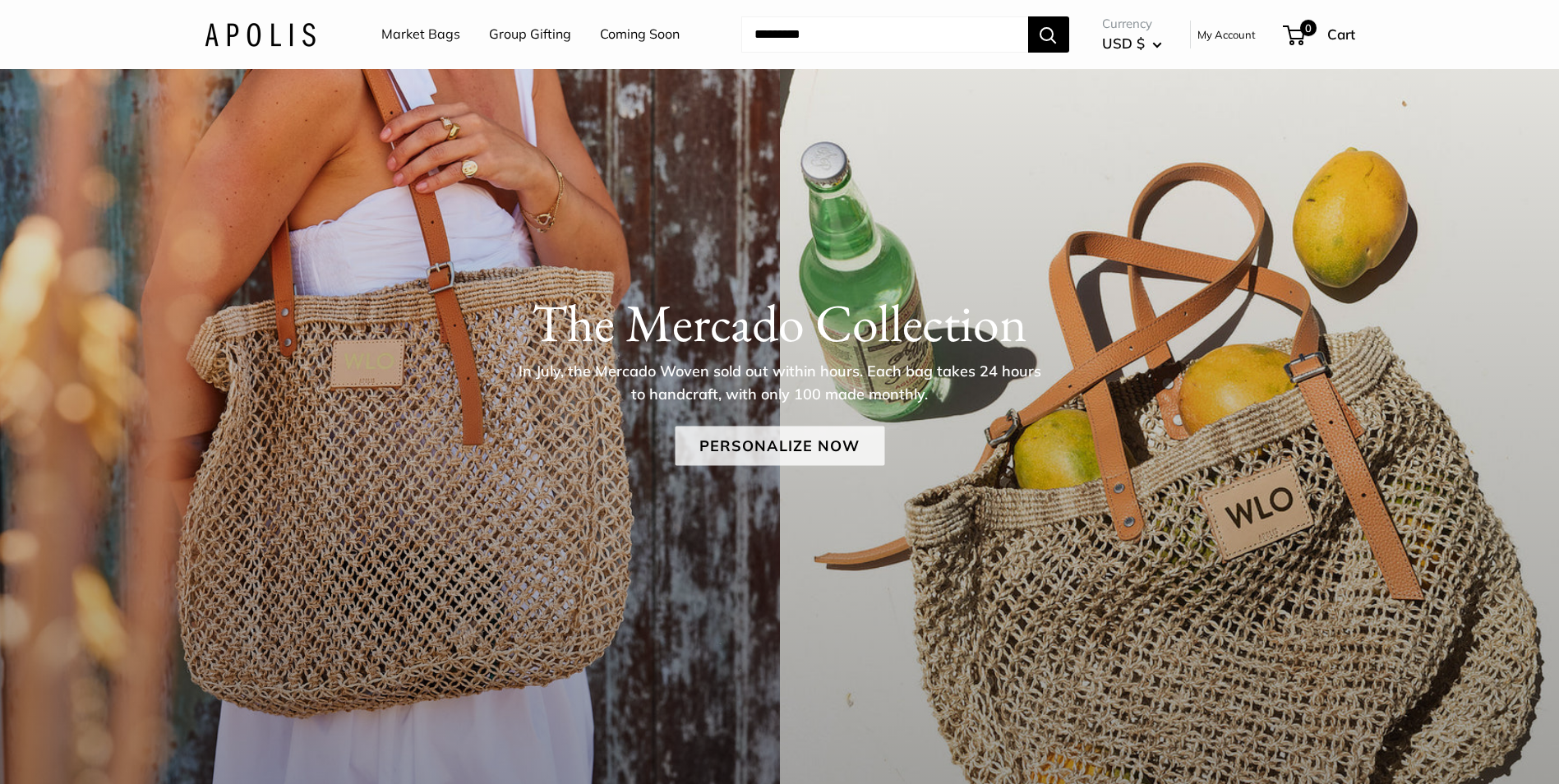
click at [805, 445] on link "Personalize Now" at bounding box center [780, 445] width 210 height 40
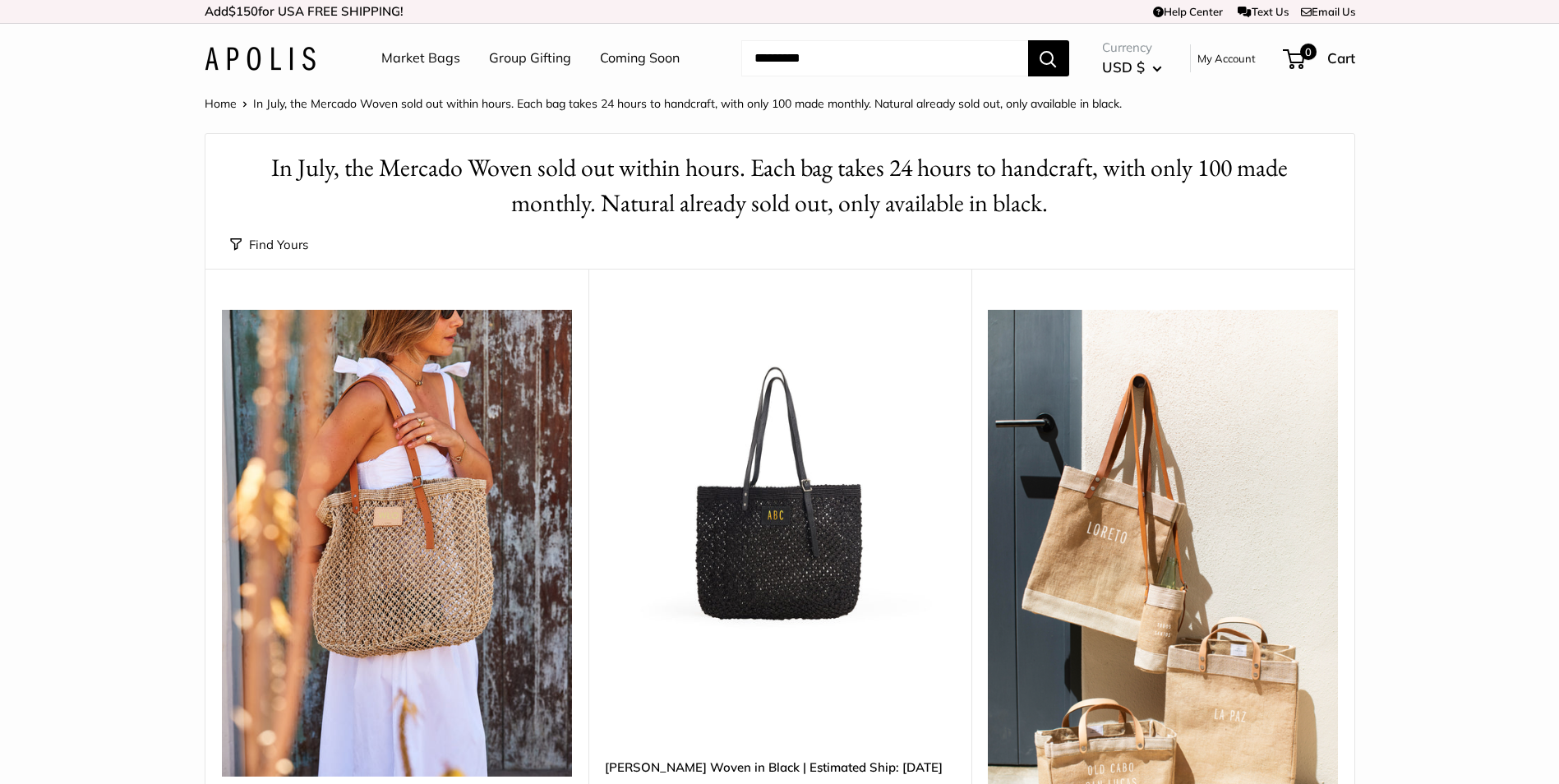
click at [0, 0] on img at bounding box center [0, 0] width 0 height 0
